Goal: Task Accomplishment & Management: Manage account settings

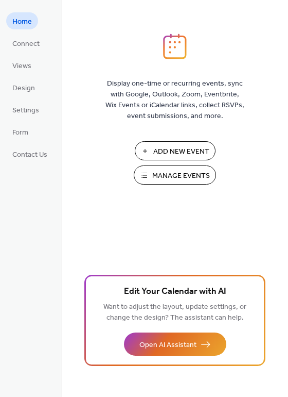
click at [173, 175] on span "Manage Events" at bounding box center [181, 176] width 58 height 11
click at [162, 176] on span "Manage Events" at bounding box center [181, 176] width 58 height 11
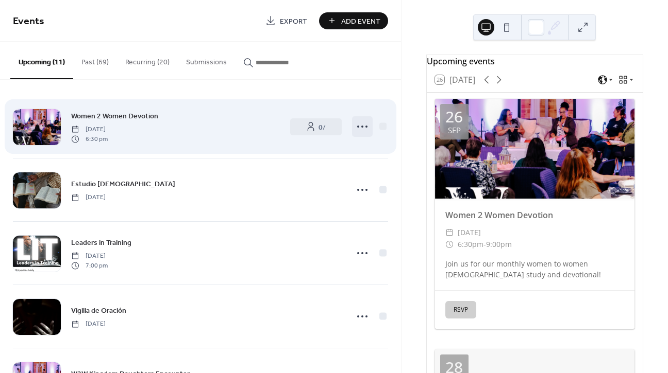
click at [359, 124] on icon at bounding box center [362, 126] width 16 height 16
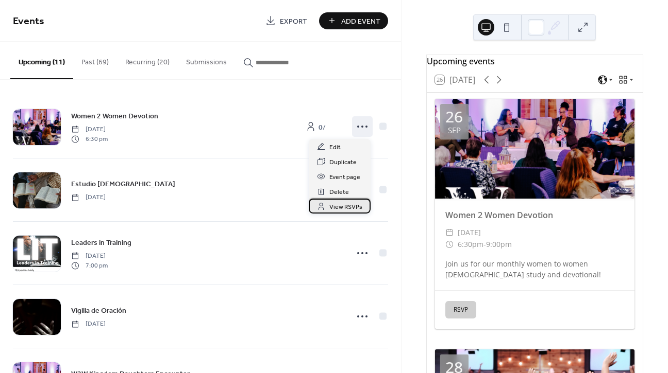
click at [355, 209] on span "View RSVPs" at bounding box center [345, 207] width 33 height 11
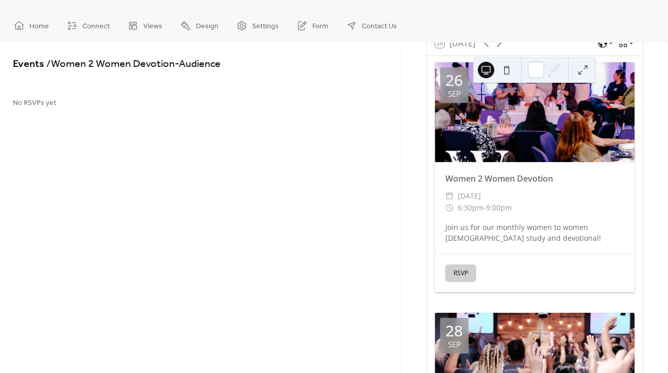
scroll to position [78, 0]
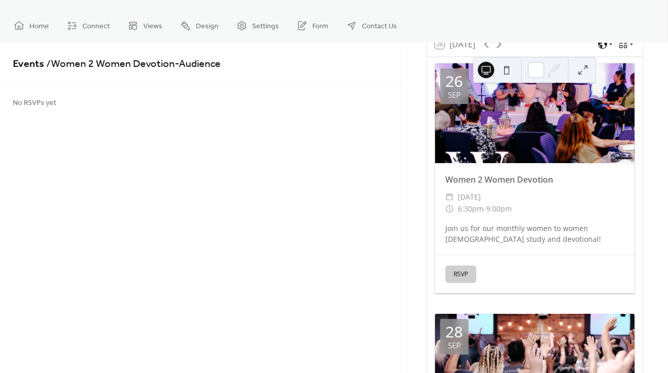
click at [464, 278] on button "RSVP" at bounding box center [460, 275] width 31 height 18
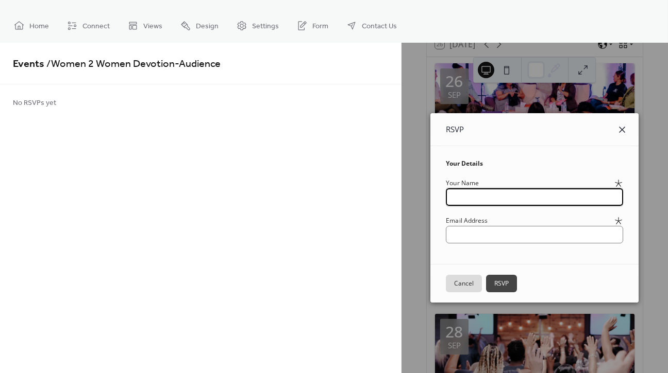
click at [624, 128] on icon at bounding box center [622, 130] width 12 height 12
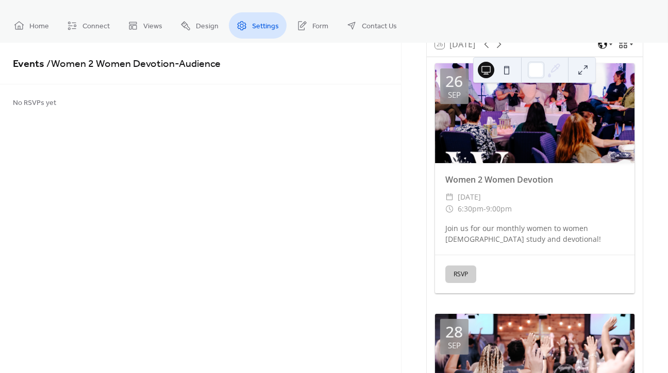
click at [260, 37] on link "Settings" at bounding box center [258, 25] width 58 height 26
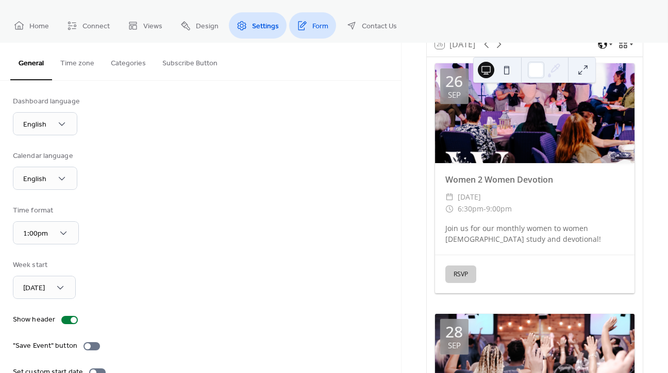
click at [308, 30] on link "Form" at bounding box center [312, 25] width 47 height 26
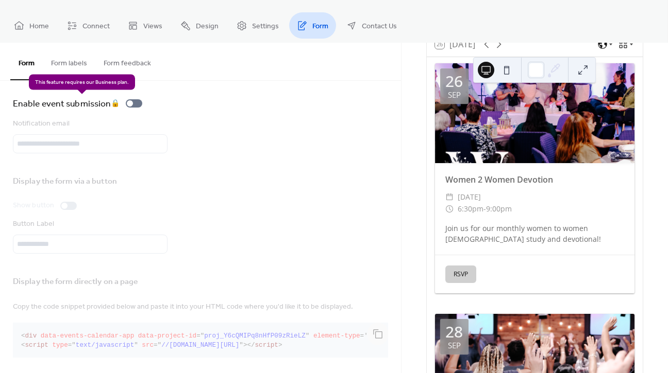
click at [132, 107] on div "Enable event submission 🔒" at bounding box center [79, 103] width 133 height 14
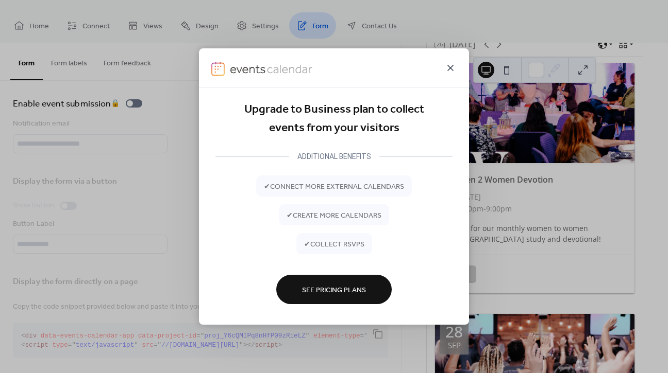
click at [453, 65] on icon at bounding box center [450, 68] width 12 height 12
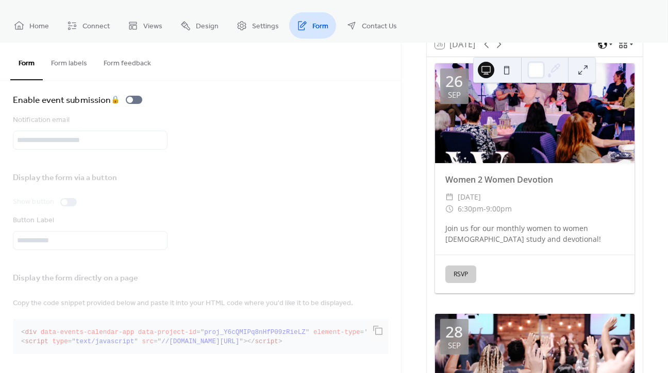
scroll to position [13, 0]
click at [260, 30] on span "Settings" at bounding box center [265, 26] width 27 height 11
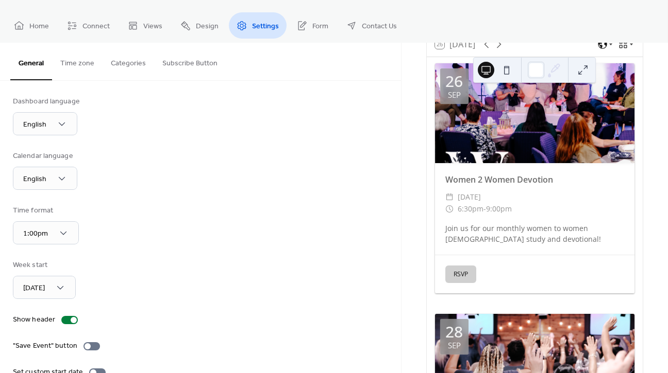
click at [481, 139] on div at bounding box center [534, 113] width 199 height 100
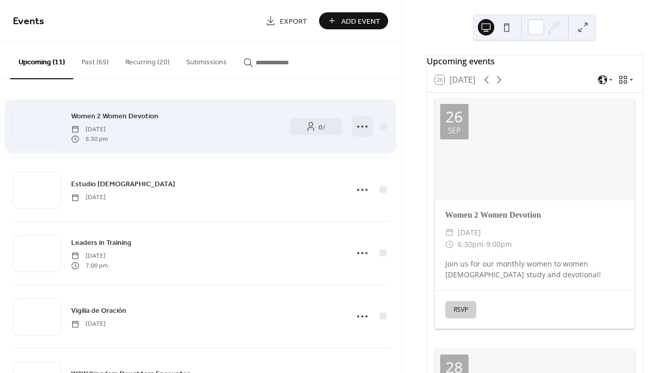
click at [361, 127] on circle at bounding box center [362, 127] width 2 height 2
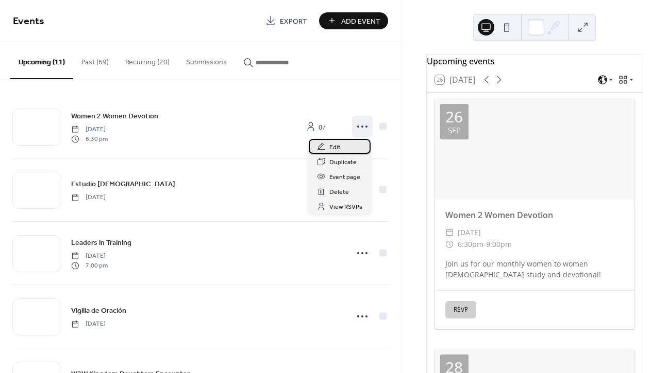
click at [344, 145] on div "Edit" at bounding box center [340, 146] width 62 height 15
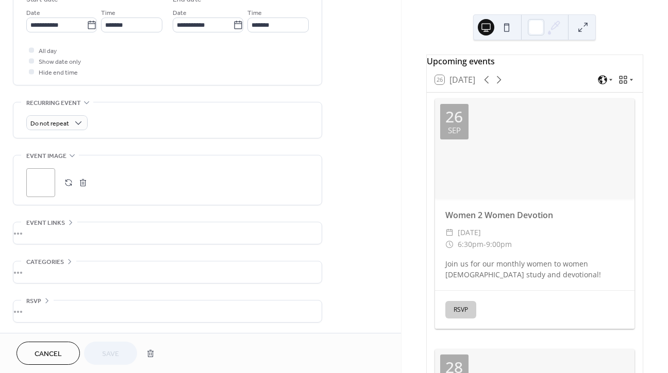
scroll to position [358, 0]
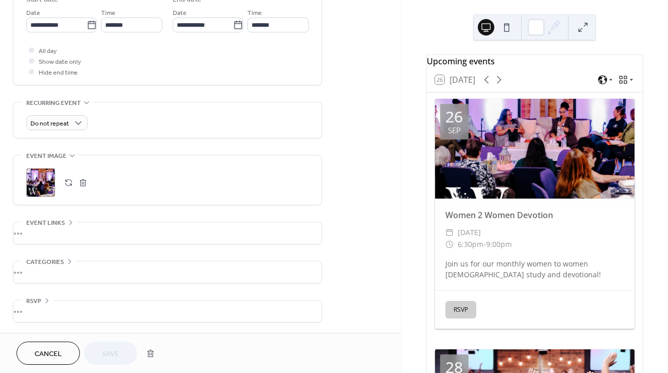
click at [49, 300] on icon at bounding box center [47, 301] width 8 height 8
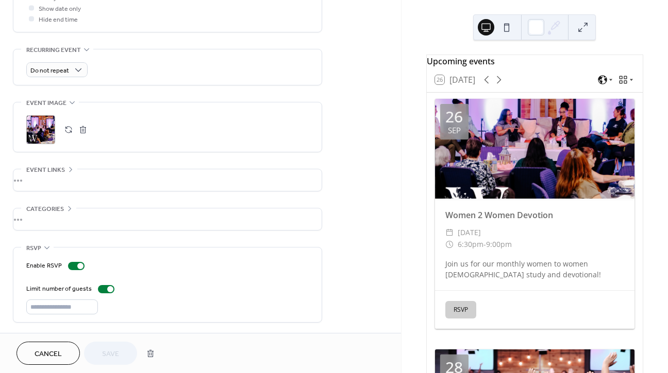
scroll to position [412, 0]
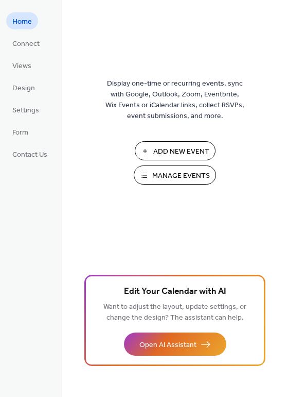
click at [164, 173] on span "Manage Events" at bounding box center [181, 176] width 58 height 11
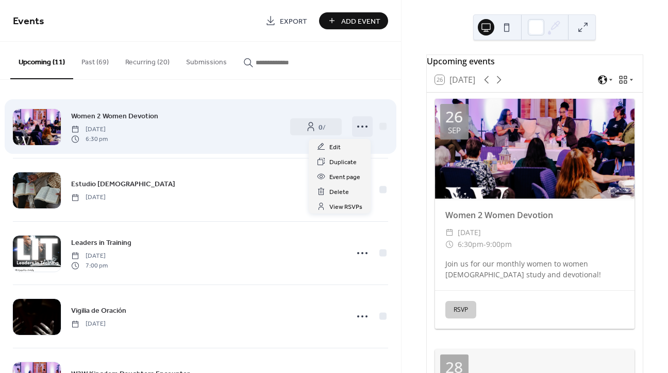
click at [364, 129] on icon at bounding box center [362, 126] width 16 height 16
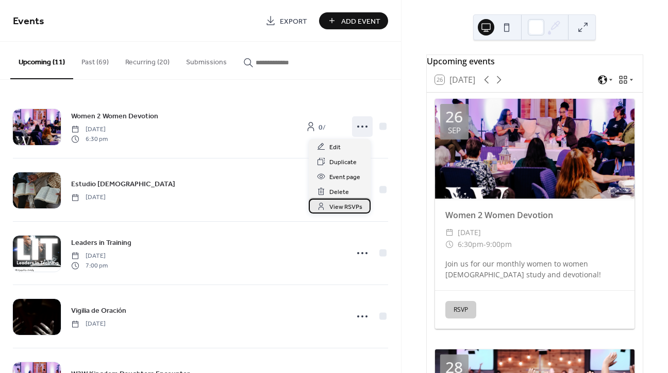
click at [343, 202] on span "View RSVPs" at bounding box center [345, 207] width 33 height 11
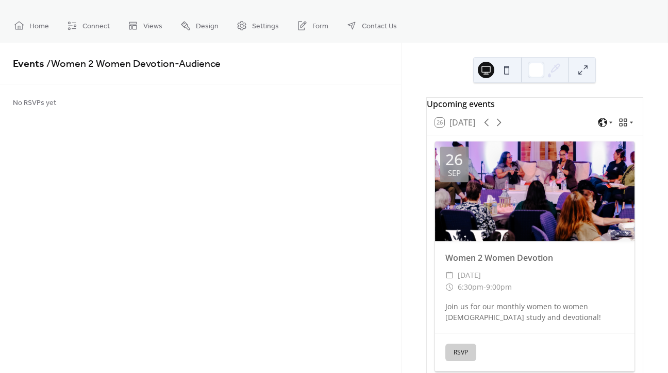
click at [484, 216] on div at bounding box center [534, 192] width 199 height 100
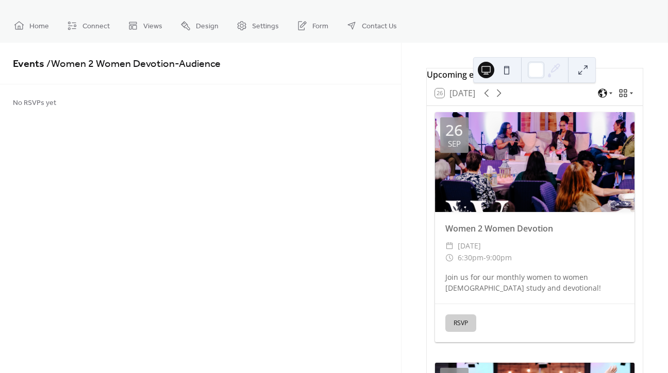
scroll to position [31, 0]
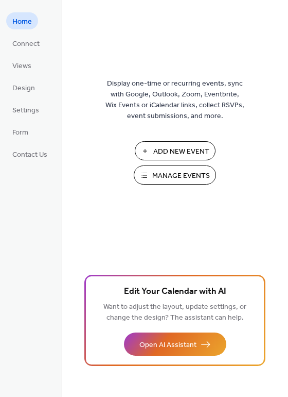
click at [189, 171] on span "Manage Events" at bounding box center [181, 176] width 58 height 11
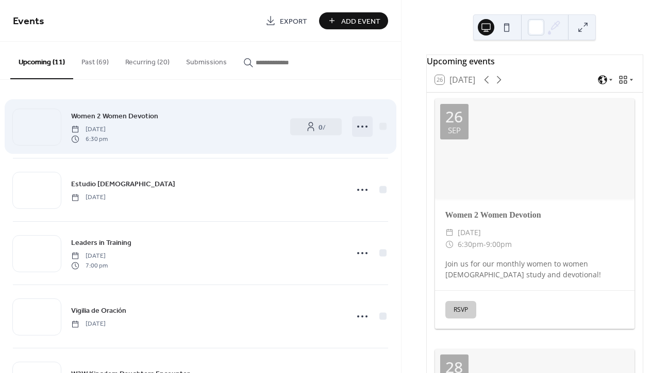
click at [363, 131] on icon at bounding box center [362, 126] width 16 height 16
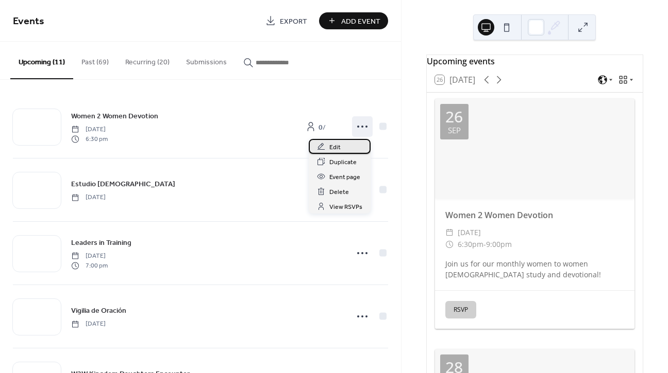
click at [348, 151] on div "Edit" at bounding box center [340, 146] width 62 height 15
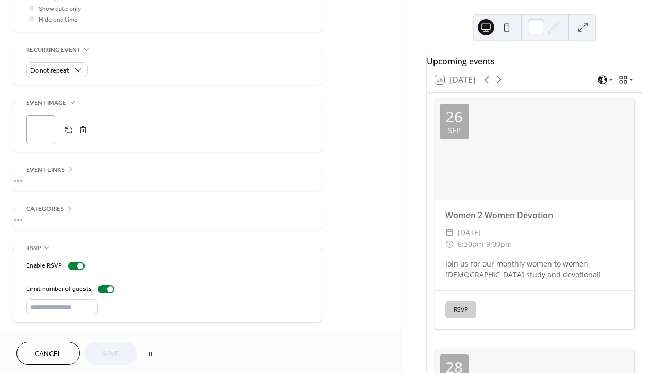
scroll to position [412, 0]
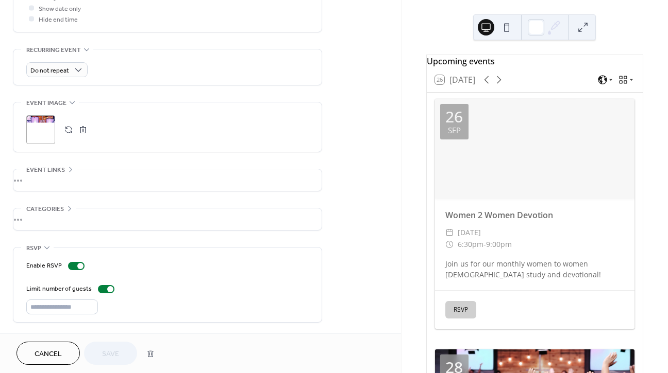
click at [56, 176] on div "•••" at bounding box center [167, 180] width 308 height 22
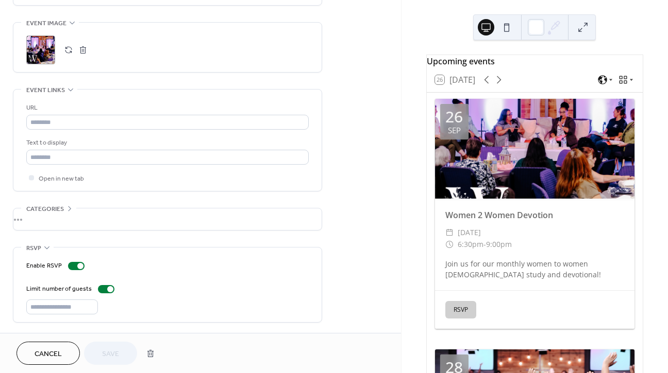
scroll to position [494, 0]
click at [47, 209] on div "•••" at bounding box center [167, 220] width 308 height 22
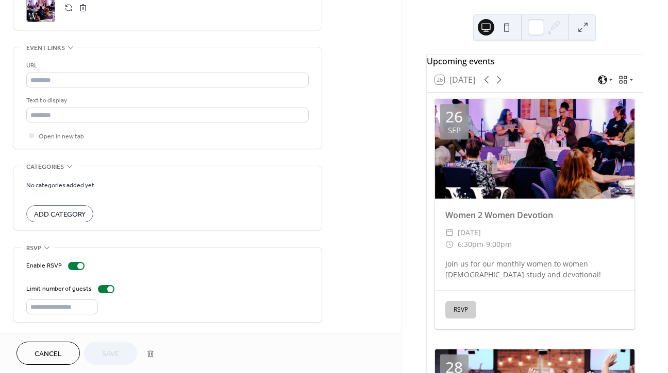
scroll to position [536, 0]
